Goal: Use online tool/utility: Utilize a website feature to perform a specific function

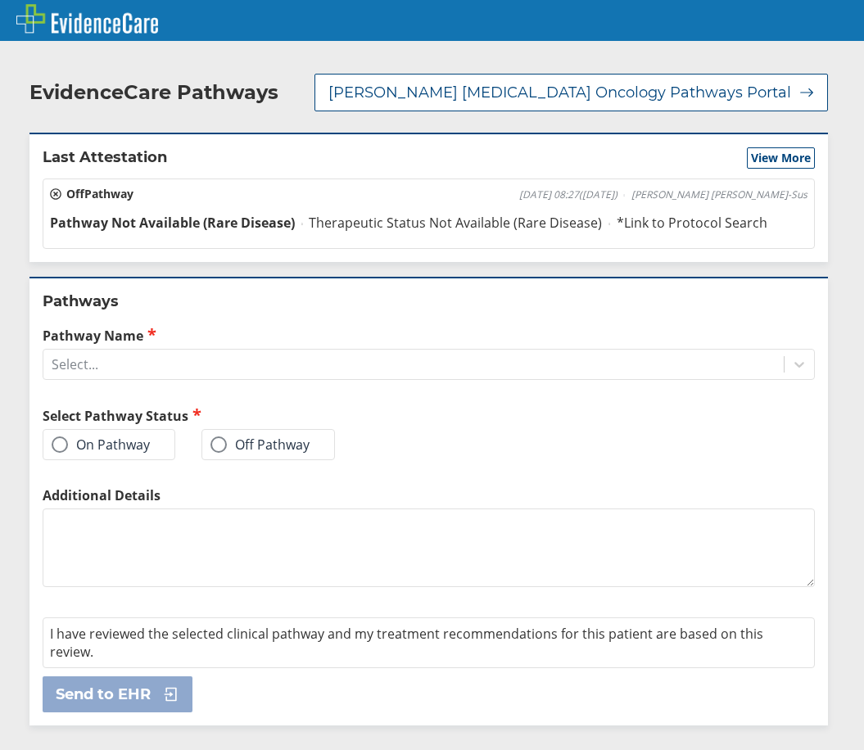
click at [197, 326] on div "Pathway Name Select..." at bounding box center [429, 353] width 773 height 54
click at [201, 351] on div "Select..." at bounding box center [413, 365] width 741 height 28
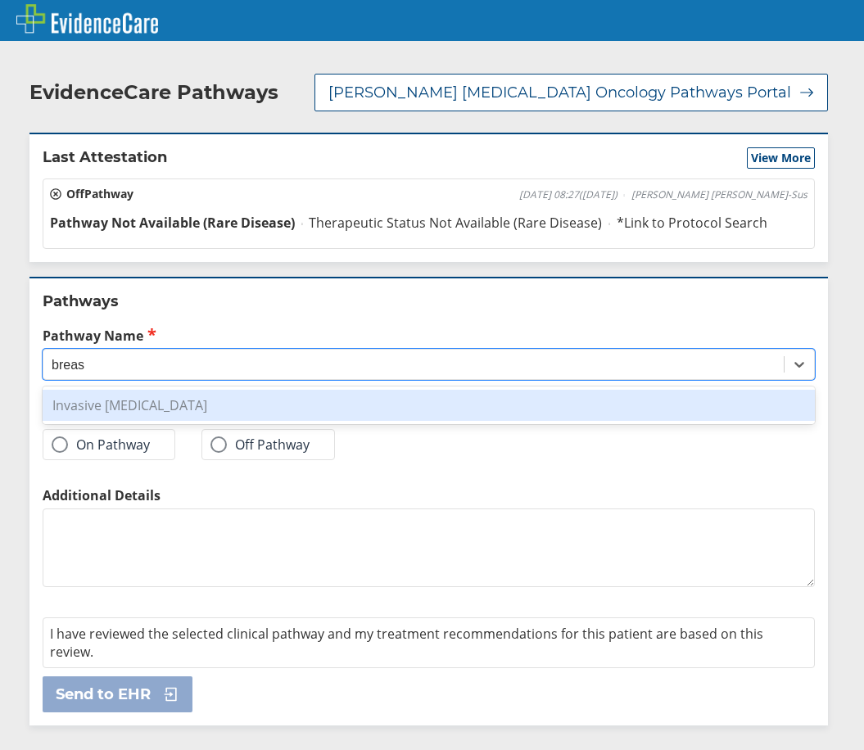
click at [197, 390] on div "Invasive [MEDICAL_DATA]" at bounding box center [429, 405] width 773 height 31
type input "breas"
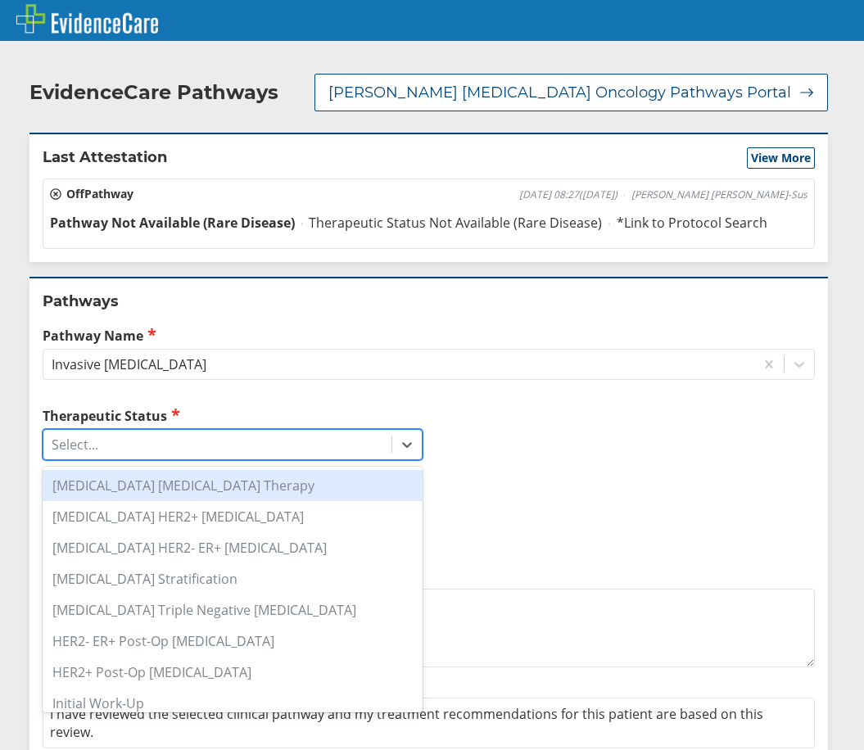
click at [215, 431] on div "Select..." at bounding box center [217, 445] width 348 height 28
click at [206, 470] on div "[MEDICAL_DATA] [MEDICAL_DATA] Therapy" at bounding box center [233, 485] width 380 height 31
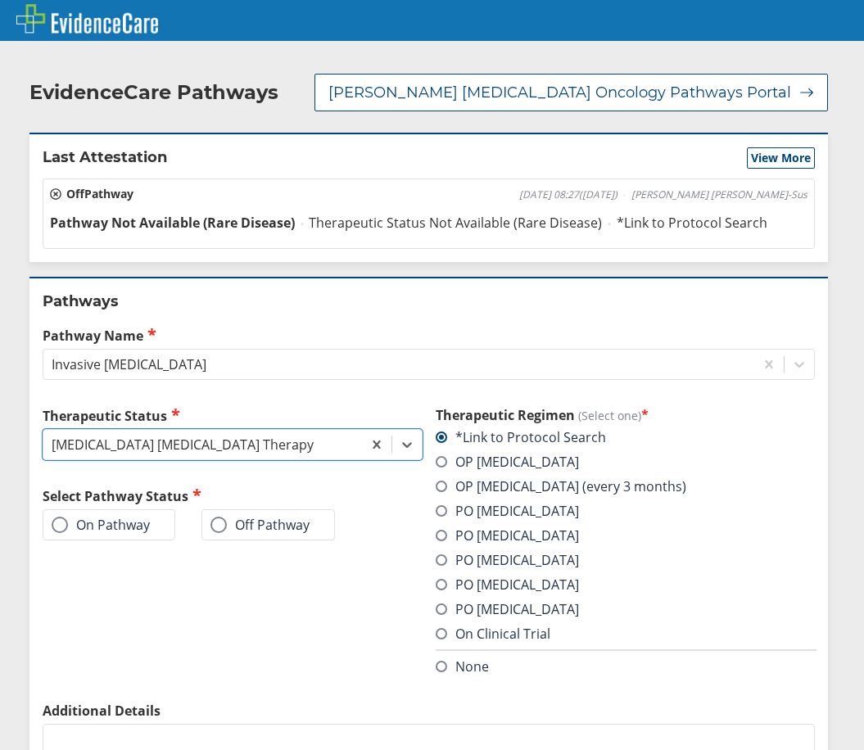
click at [436, 579] on span at bounding box center [441, 584] width 11 height 11
click at [0, 0] on input "PO [MEDICAL_DATA]" at bounding box center [0, 0] width 0 height 0
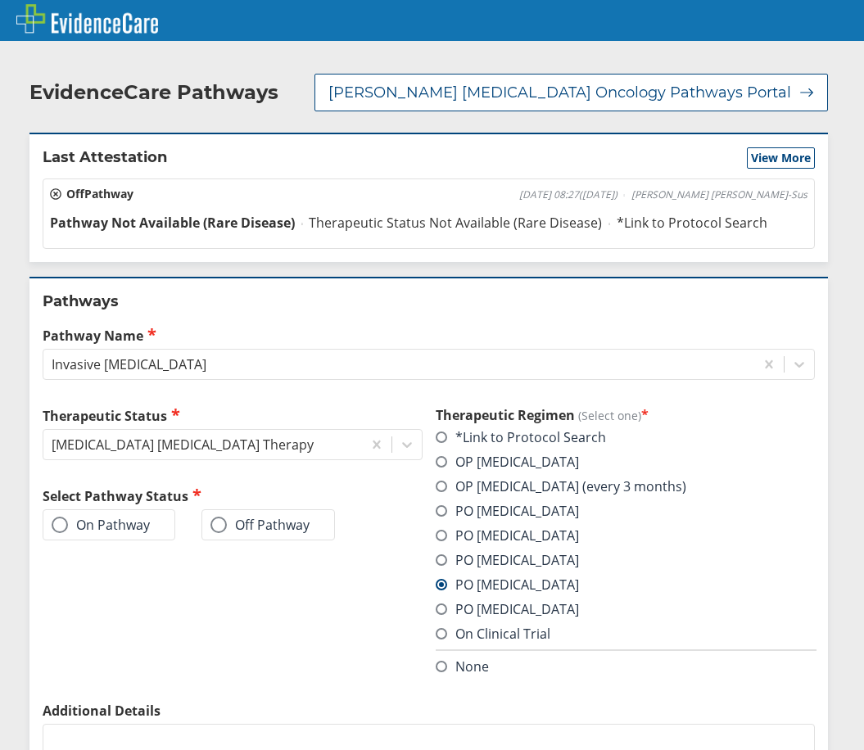
click at [119, 517] on label "On Pathway" at bounding box center [101, 525] width 98 height 16
click at [0, 0] on input "On Pathway" at bounding box center [0, 0] width 0 height 0
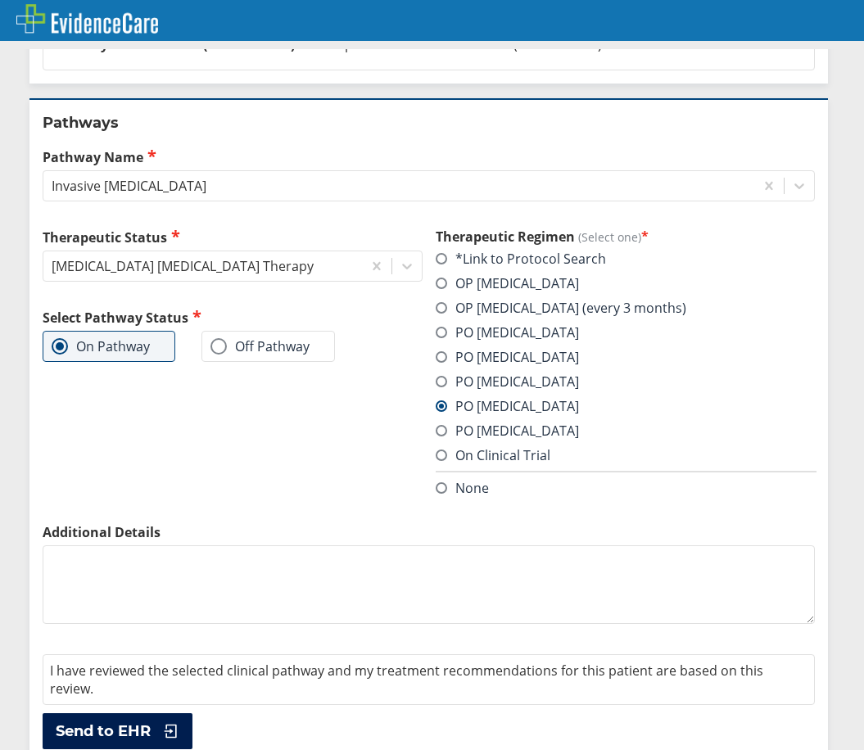
click at [118, 722] on span "Send to EHR" at bounding box center [103, 732] width 95 height 20
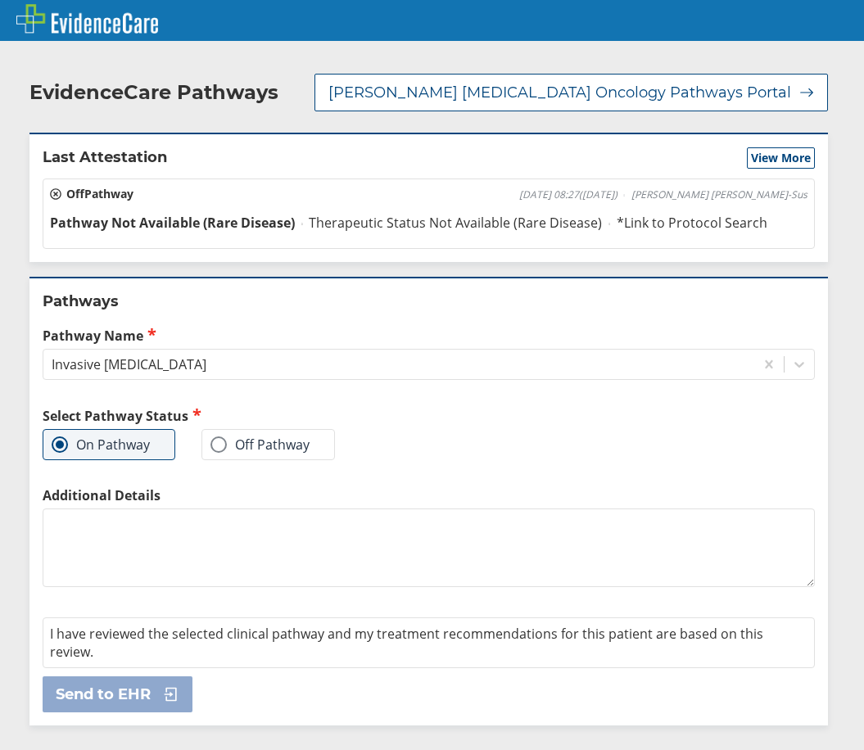
scroll to position [0, 0]
